Goal: Find specific page/section: Find specific page/section

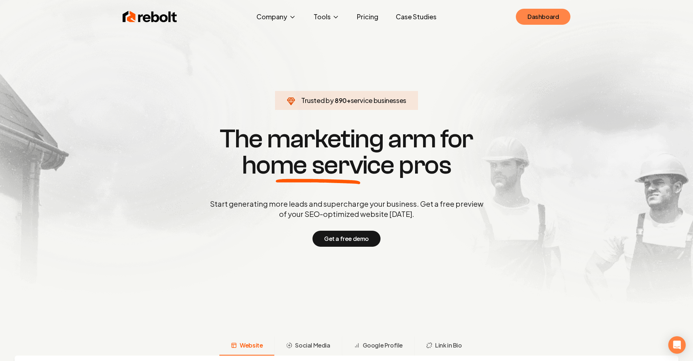
click at [526, 13] on link "Dashboard" at bounding box center [543, 17] width 55 height 16
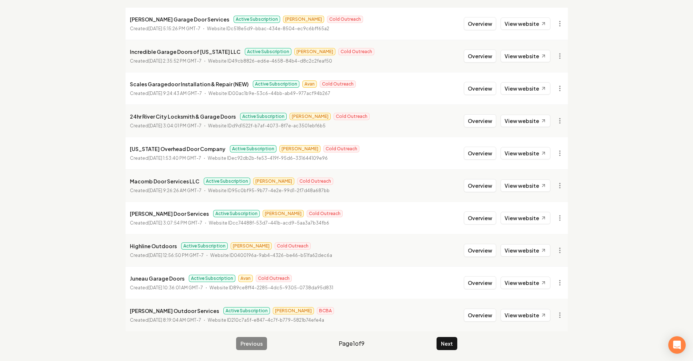
scroll to position [94, 0]
type input "Door"
click at [538, 316] on link "View website" at bounding box center [526, 314] width 50 height 12
click at [454, 344] on button "Next" at bounding box center [447, 342] width 21 height 13
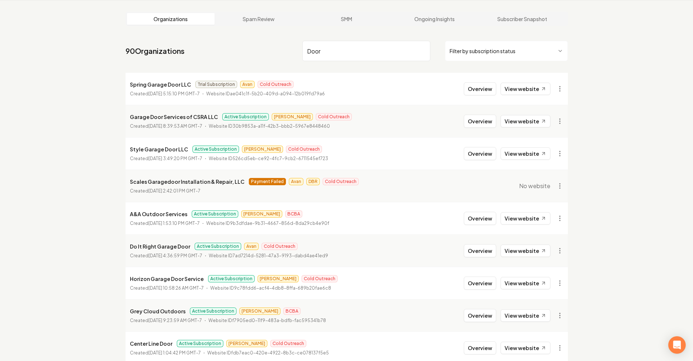
scroll to position [94, 0]
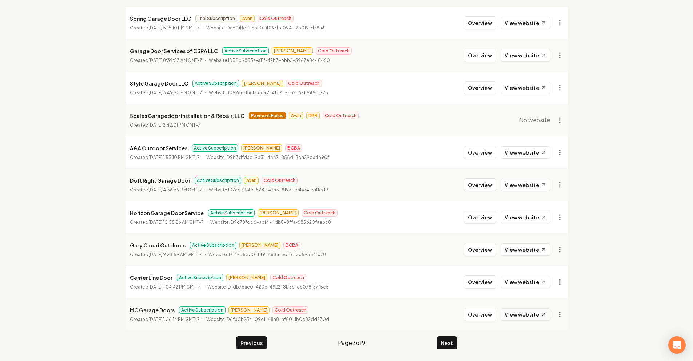
click at [523, 310] on link "View website" at bounding box center [526, 314] width 50 height 12
click at [593, 175] on div "Organizations Spam Review SMM Ongoing Insights Subscriber Snapshot 90 Organizat…" at bounding box center [346, 147] width 693 height 427
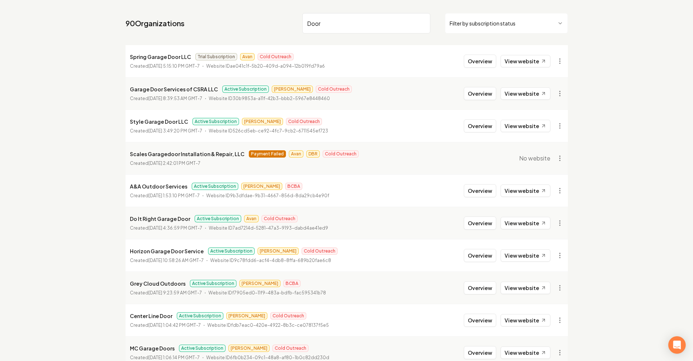
scroll to position [0, 0]
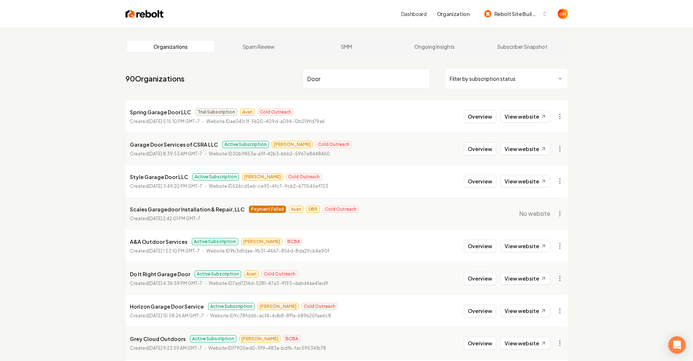
click at [423, 78] on input "Door" at bounding box center [366, 78] width 128 height 20
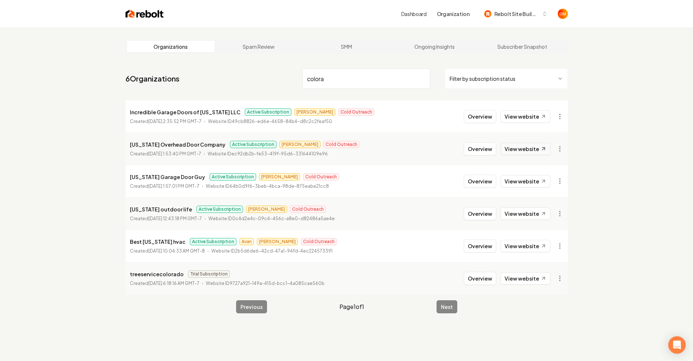
type input "colora"
click at [515, 151] on link "View website" at bounding box center [526, 149] width 50 height 12
click at [424, 78] on input "colora" at bounding box center [366, 78] width 128 height 20
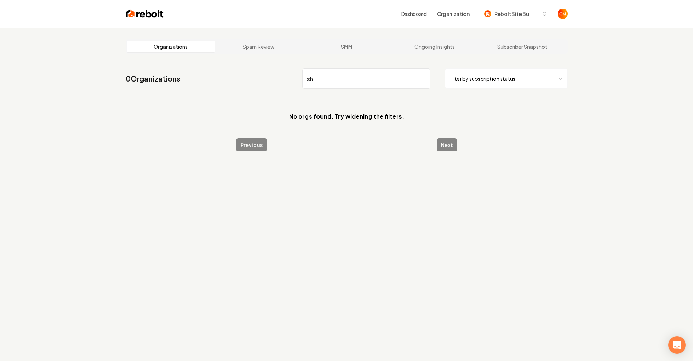
type input "sh"
click at [424, 79] on input "sh" at bounding box center [366, 78] width 128 height 20
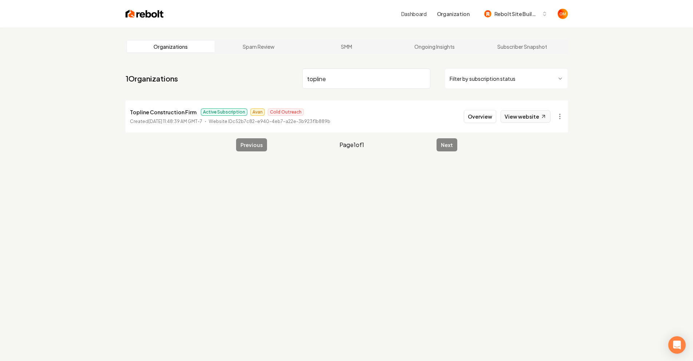
type input "topline"
click at [520, 114] on link "View website" at bounding box center [526, 116] width 50 height 12
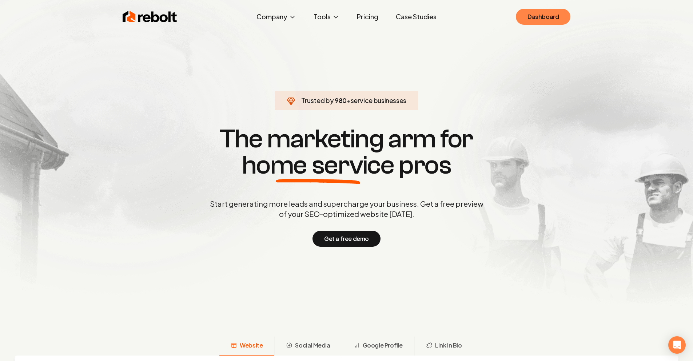
click at [553, 14] on link "Dashboard" at bounding box center [543, 17] width 55 height 16
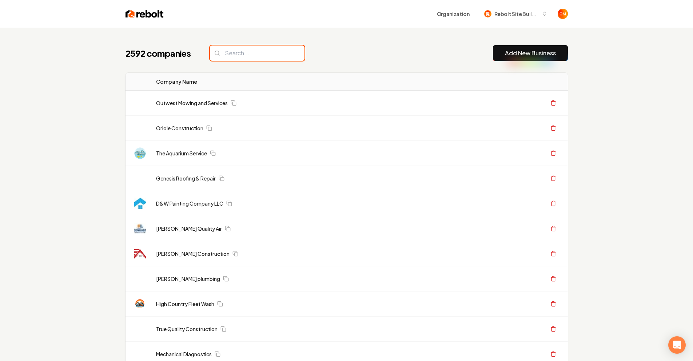
click at [264, 53] on input "search" at bounding box center [257, 52] width 95 height 15
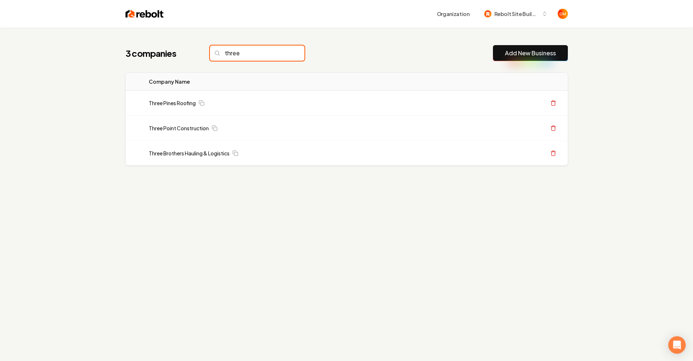
type input "three"
